Goal: Task Accomplishment & Management: Manage account settings

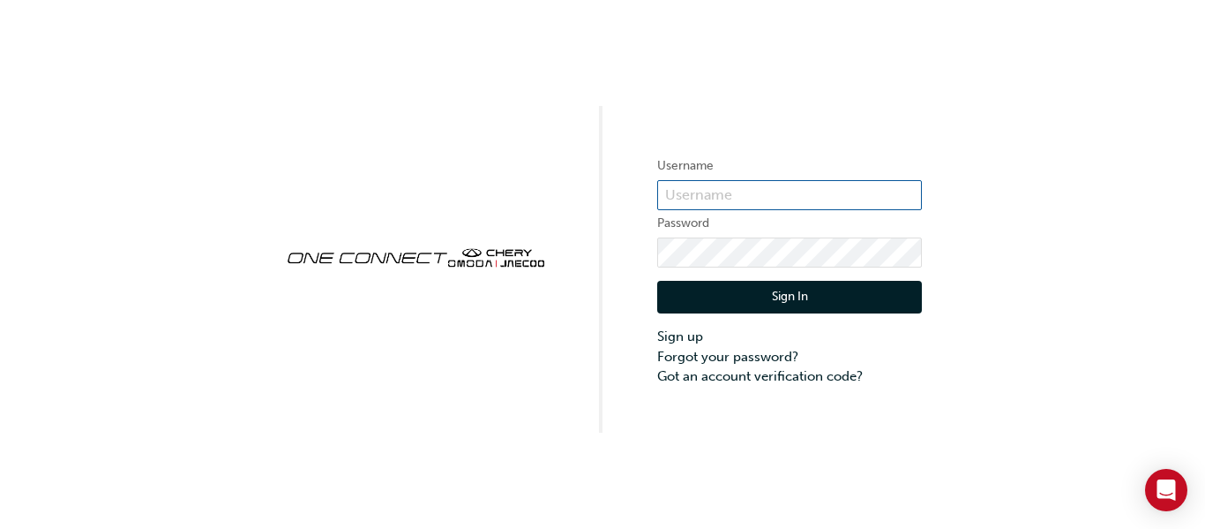
type input "CHAU0792"
click at [770, 300] on button "Sign In" at bounding box center [789, 298] width 265 height 34
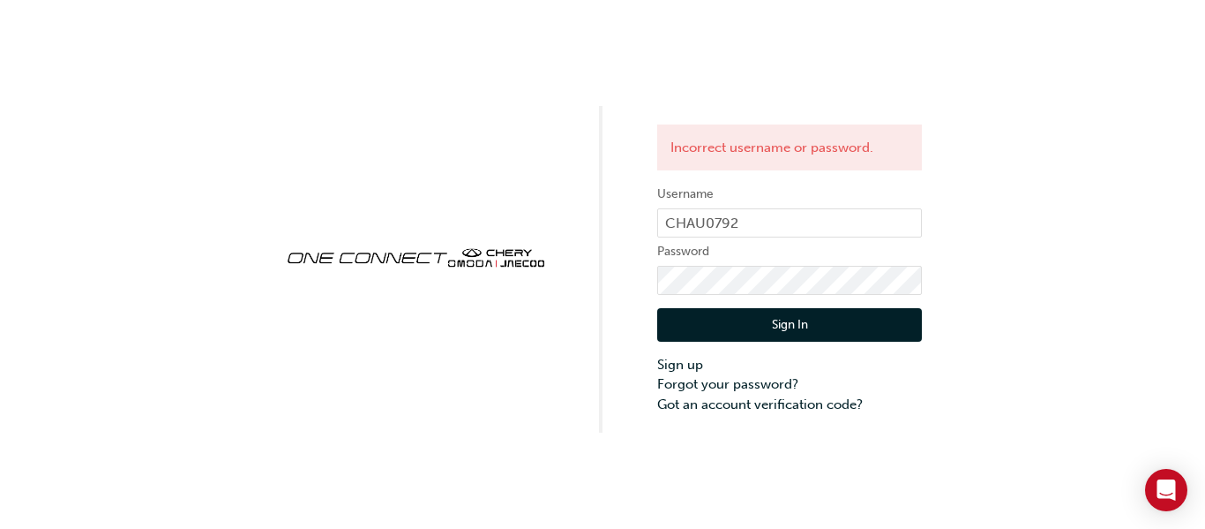
click at [766, 324] on button "Sign In" at bounding box center [789, 325] width 265 height 34
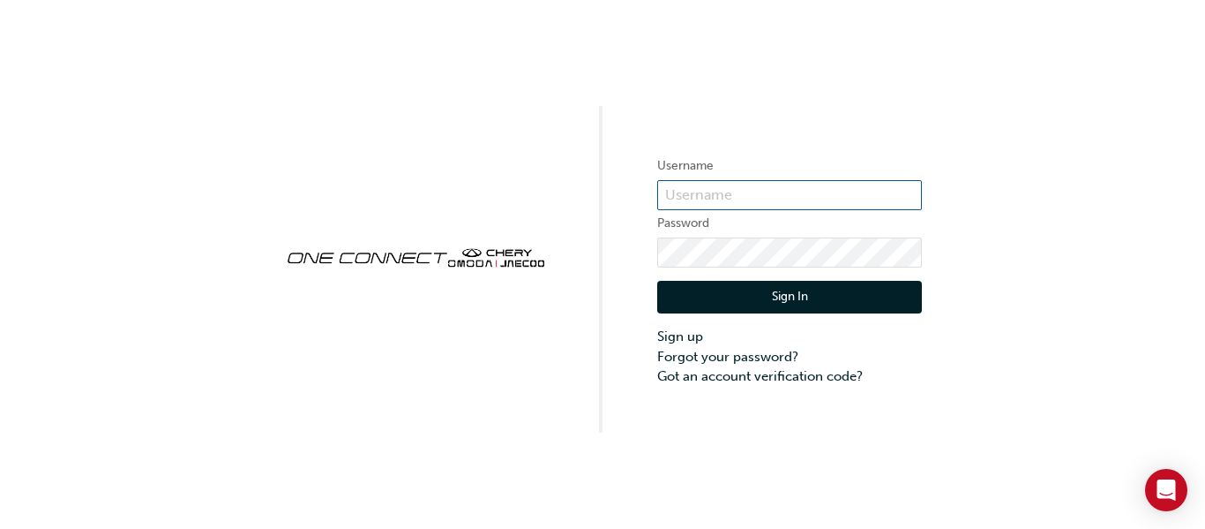
type input "CHAU0792"
click at [788, 299] on button "Sign In" at bounding box center [789, 298] width 265 height 34
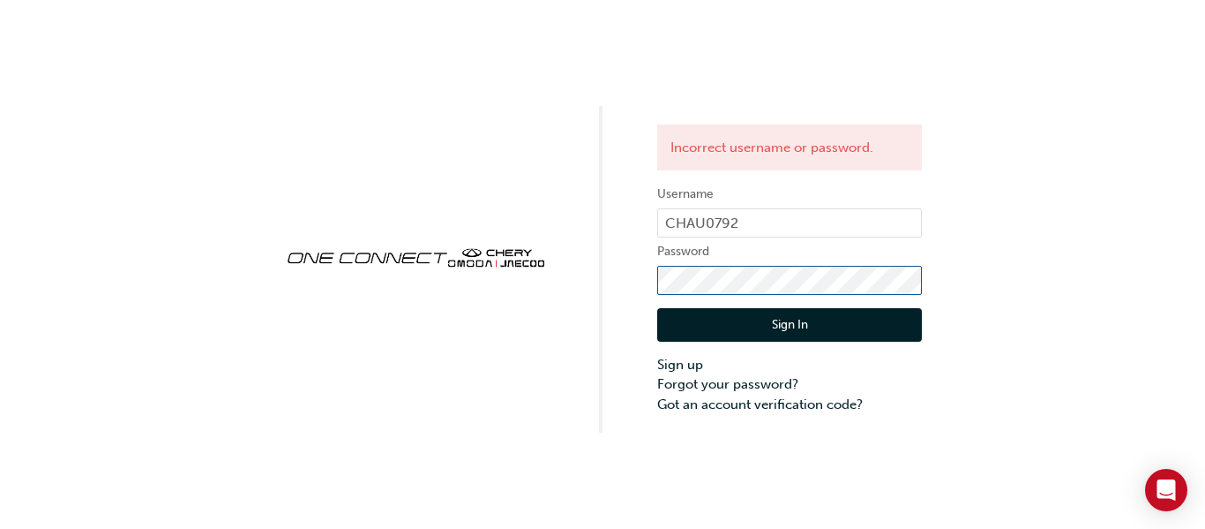
click at [639, 281] on div "Incorrect username or password. Username CHAU0792 Password Sign In Sign up Forg…" at bounding box center [602, 216] width 1205 height 432
click button "Sign In" at bounding box center [789, 325] width 265 height 34
